Goal: Book appointment/travel/reservation

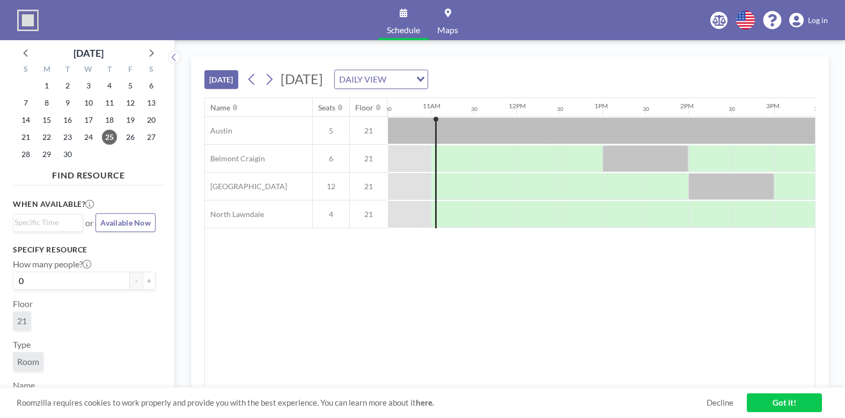
scroll to position [0, 901]
click at [323, 76] on span "[DATE]" at bounding box center [302, 79] width 42 height 16
click at [274, 82] on icon at bounding box center [269, 79] width 10 height 16
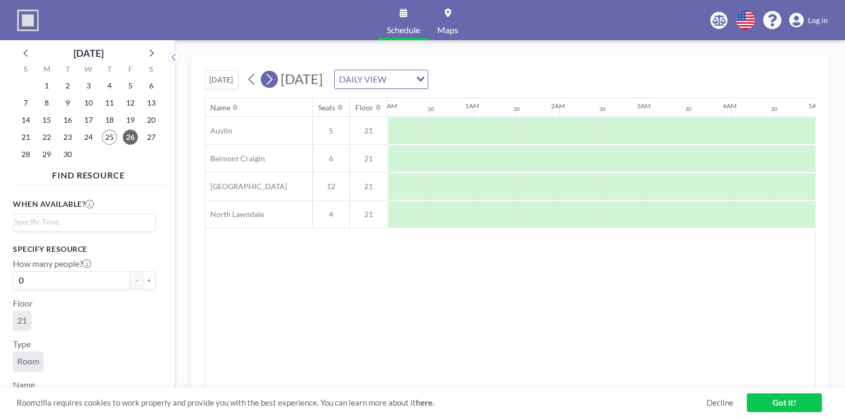
click at [274, 82] on icon at bounding box center [269, 79] width 10 height 16
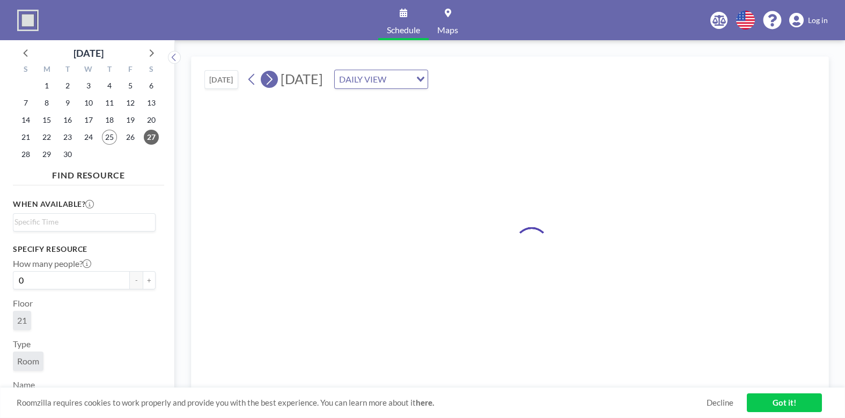
click at [274, 82] on icon at bounding box center [269, 79] width 10 height 16
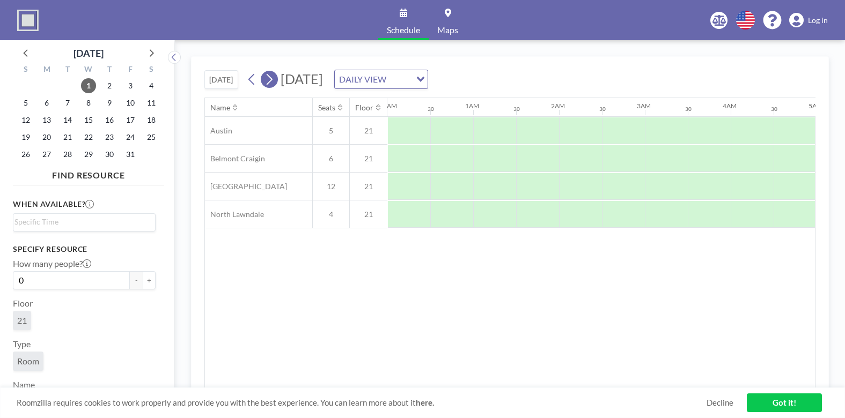
click at [274, 82] on icon at bounding box center [269, 79] width 10 height 16
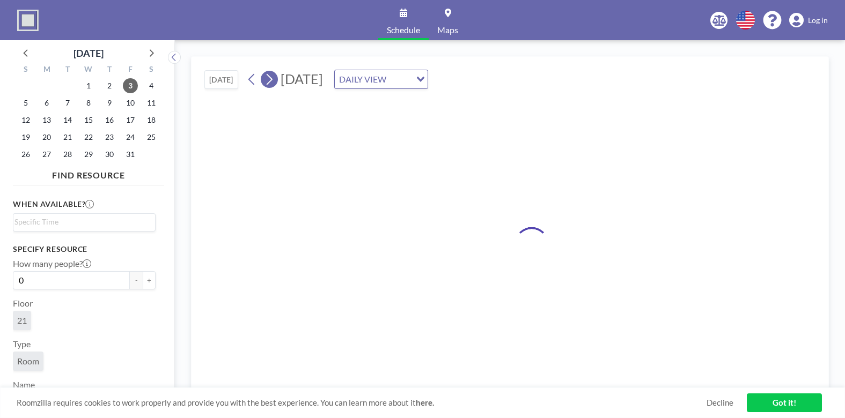
click at [274, 82] on icon at bounding box center [269, 79] width 10 height 16
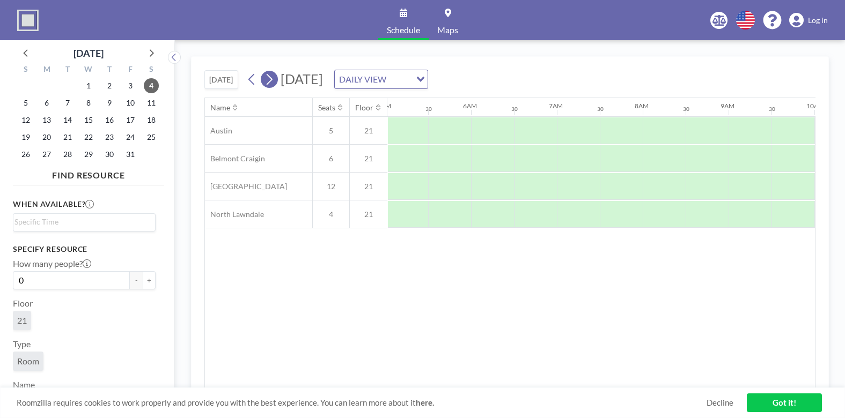
click at [274, 82] on icon at bounding box center [269, 79] width 10 height 16
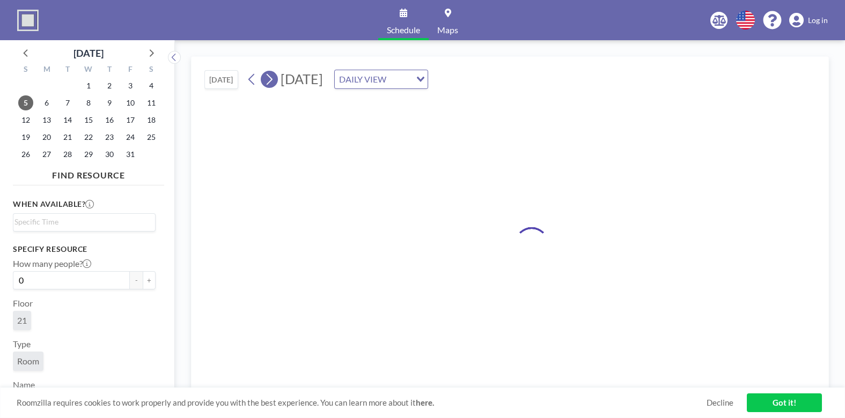
click at [274, 82] on icon at bounding box center [269, 79] width 10 height 16
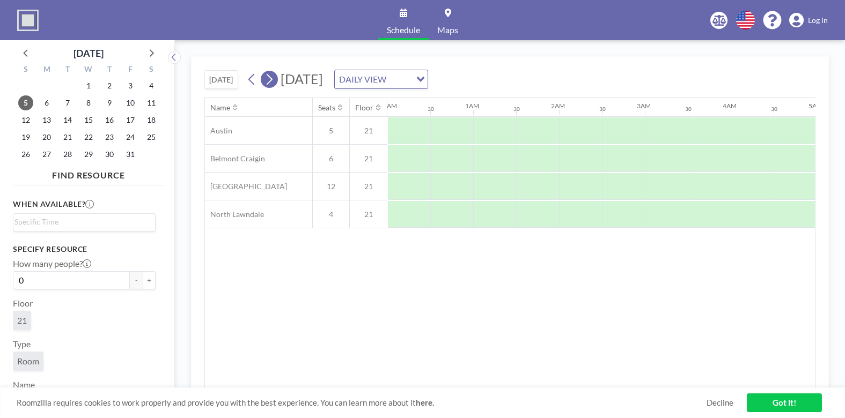
scroll to position [0, 0]
click at [274, 82] on icon at bounding box center [269, 79] width 10 height 16
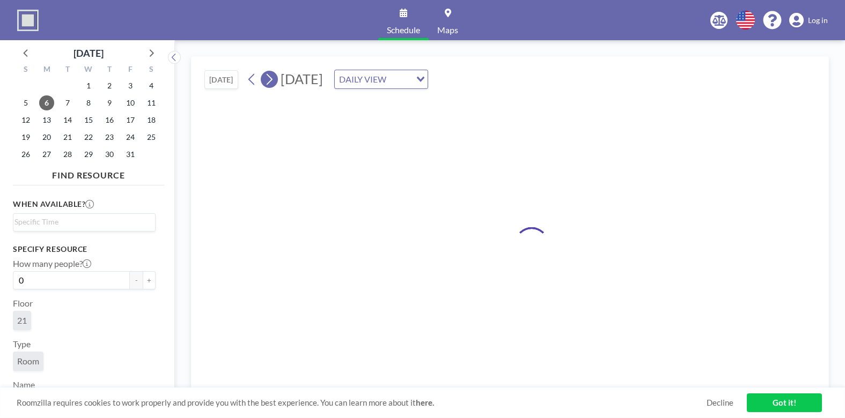
click at [274, 82] on icon at bounding box center [269, 79] width 10 height 16
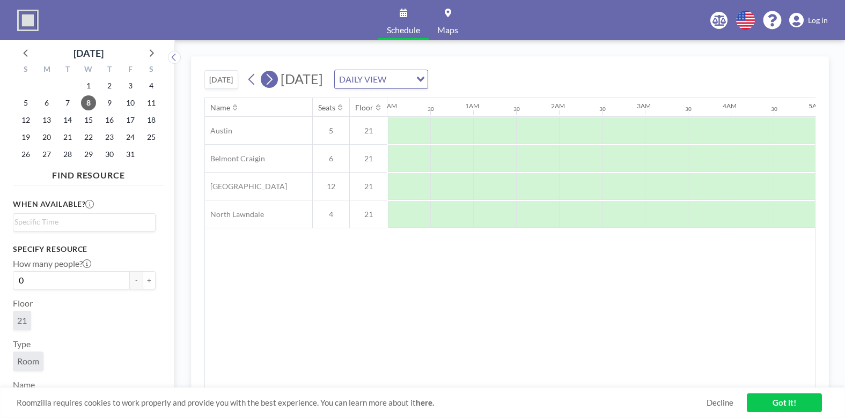
click at [274, 82] on icon at bounding box center [269, 79] width 10 height 16
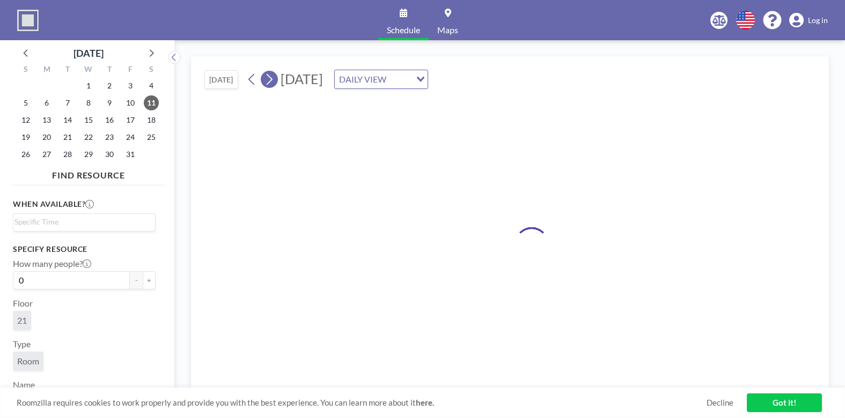
click at [274, 82] on icon at bounding box center [269, 79] width 10 height 16
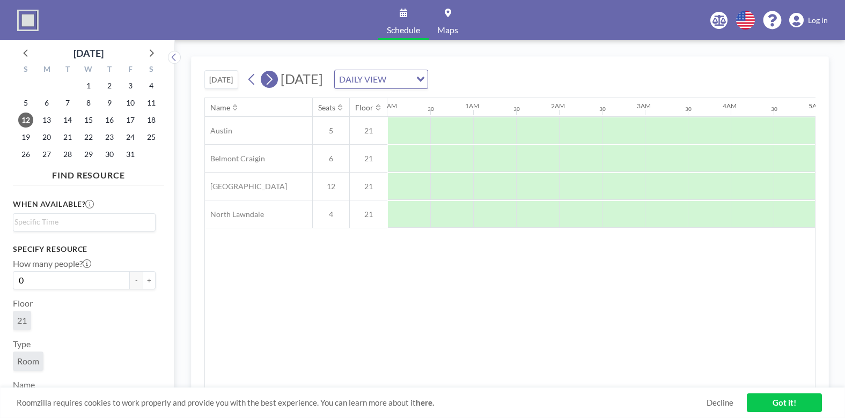
click at [274, 82] on icon at bounding box center [269, 79] width 10 height 16
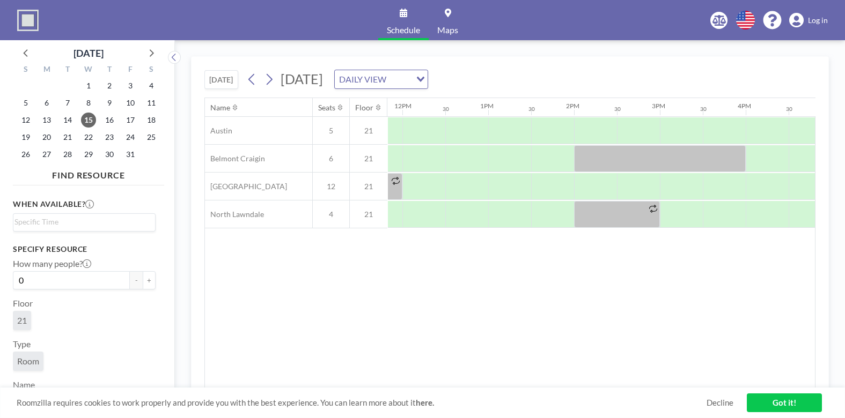
scroll to position [0, 1038]
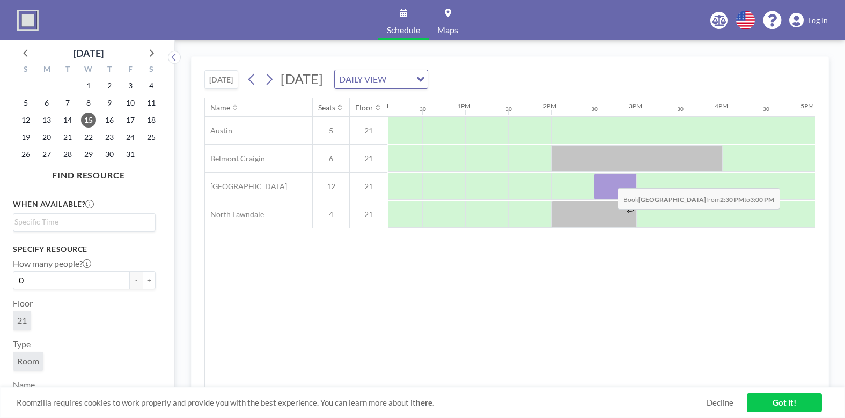
click at [609, 180] on div at bounding box center [615, 186] width 43 height 27
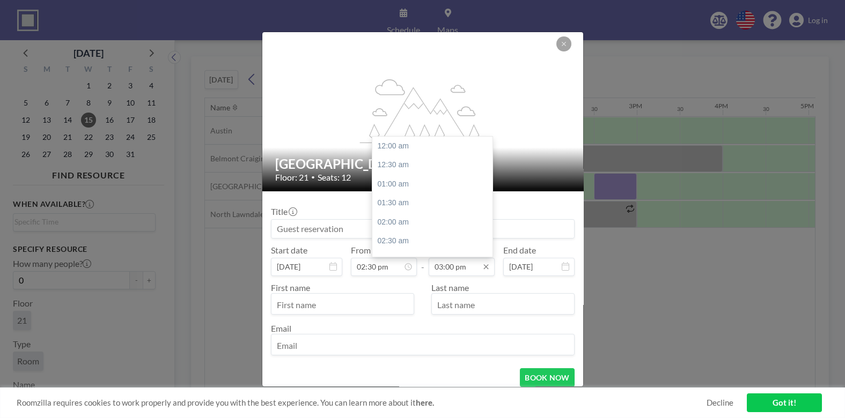
scroll to position [573, 0]
click at [467, 266] on input "03:00 pm" at bounding box center [462, 267] width 66 height 18
click at [442, 267] on input "03:00 pm" at bounding box center [462, 267] width 66 height 18
click at [448, 268] on input "03:00 pm" at bounding box center [462, 267] width 66 height 18
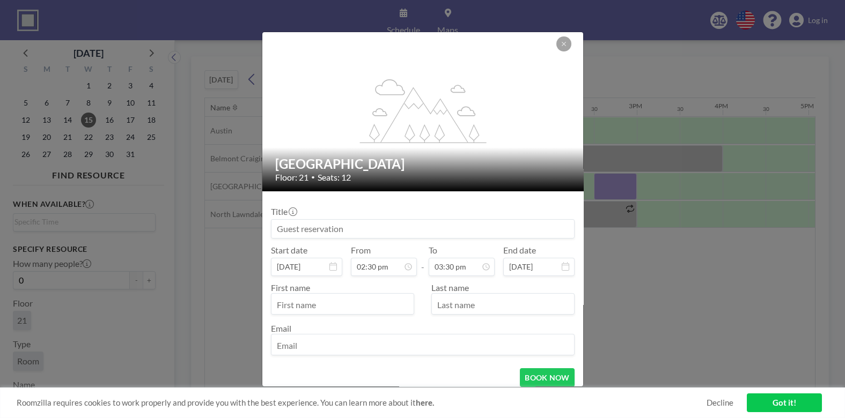
type input "03:30 pm"
click at [389, 324] on div "Email" at bounding box center [423, 340] width 304 height 32
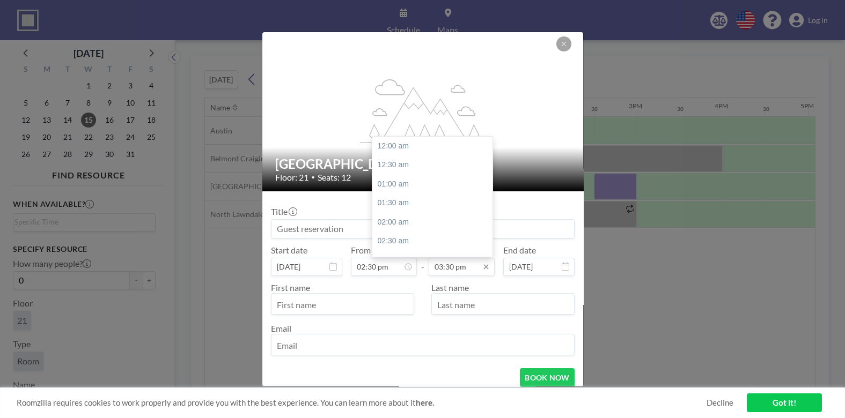
scroll to position [592, 0]
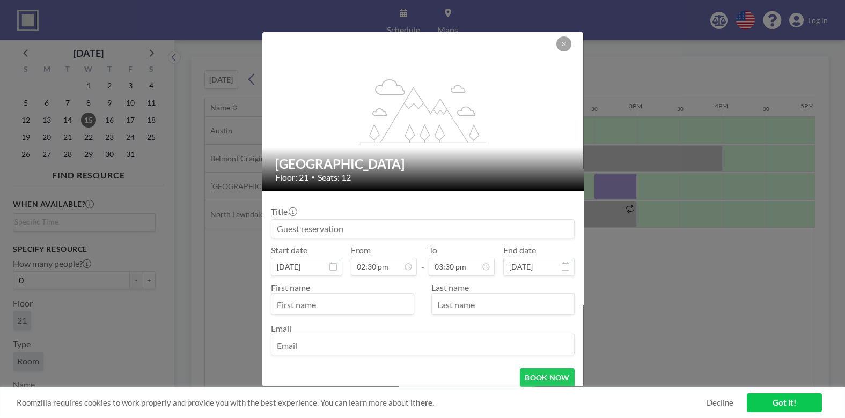
click at [372, 310] on input "text" at bounding box center [342, 305] width 142 height 18
click at [364, 232] on input at bounding box center [422, 229] width 303 height 18
paste input "Academic Workshop Event Meeting (Week 1/5)"
drag, startPoint x: 459, startPoint y: 225, endPoint x: 417, endPoint y: 231, distance: 41.7
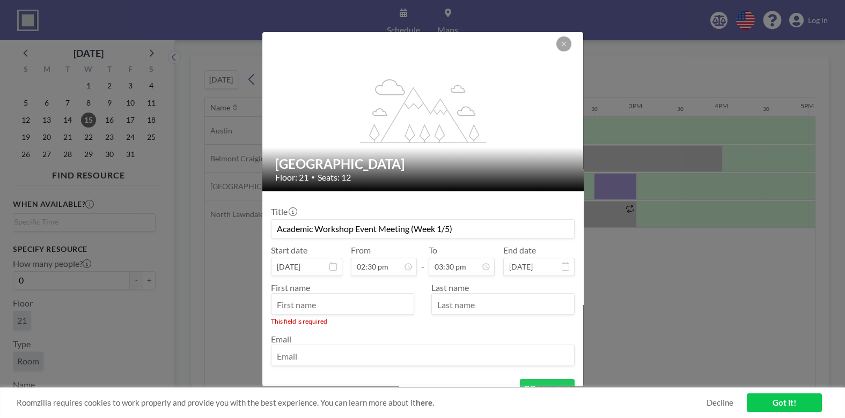
click at [417, 231] on input "Academic Workshop Event Meeting (Week 1/5)" at bounding box center [422, 229] width 303 height 18
type input "Academic Workshop Event Meeting"
click at [360, 307] on input "text" at bounding box center [342, 305] width 142 height 18
type input "Ariana"
click at [445, 301] on input "text" at bounding box center [503, 305] width 142 height 18
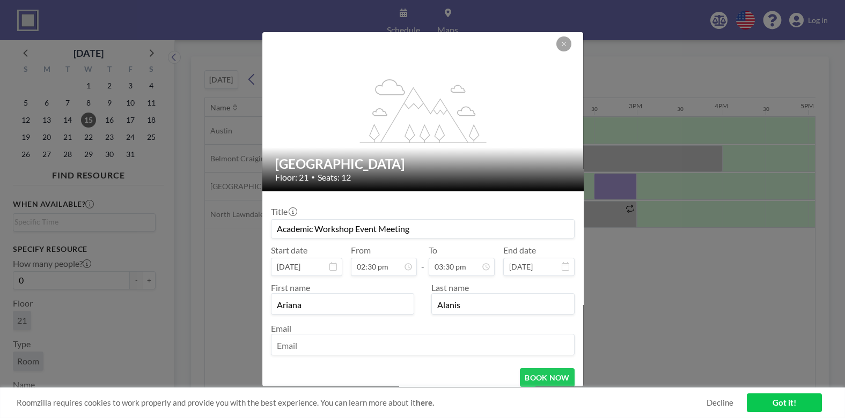
type input "Alanis"
click at [416, 346] on input "email" at bounding box center [422, 346] width 303 height 18
type input "[EMAIL_ADDRESS][DOMAIN_NAME]"
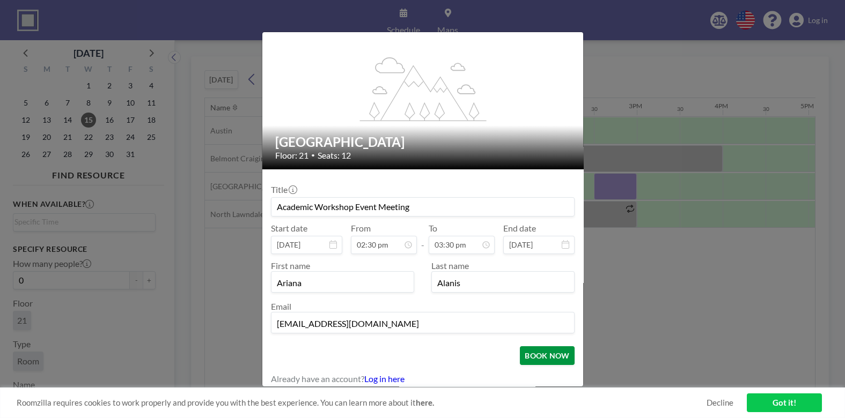
scroll to position [27, 0]
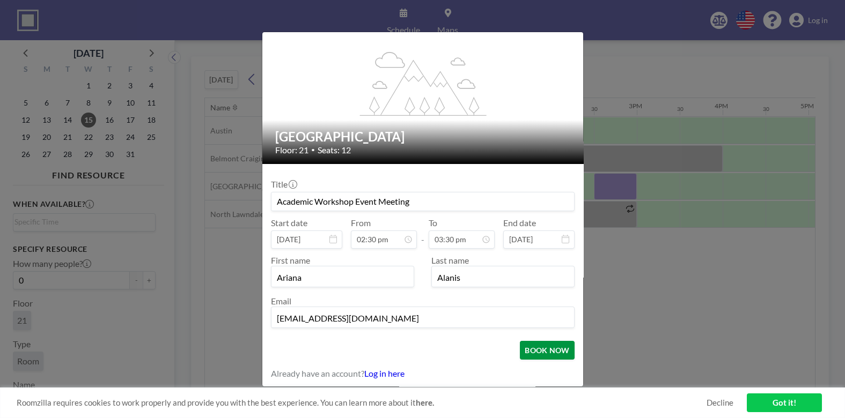
click at [536, 351] on button "BOOK NOW" at bounding box center [547, 350] width 54 height 19
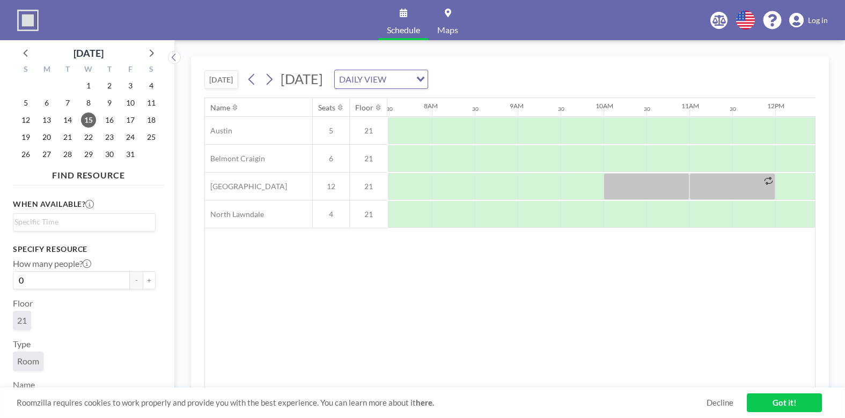
scroll to position [0, 644]
